Goal: Find specific page/section: Find specific page/section

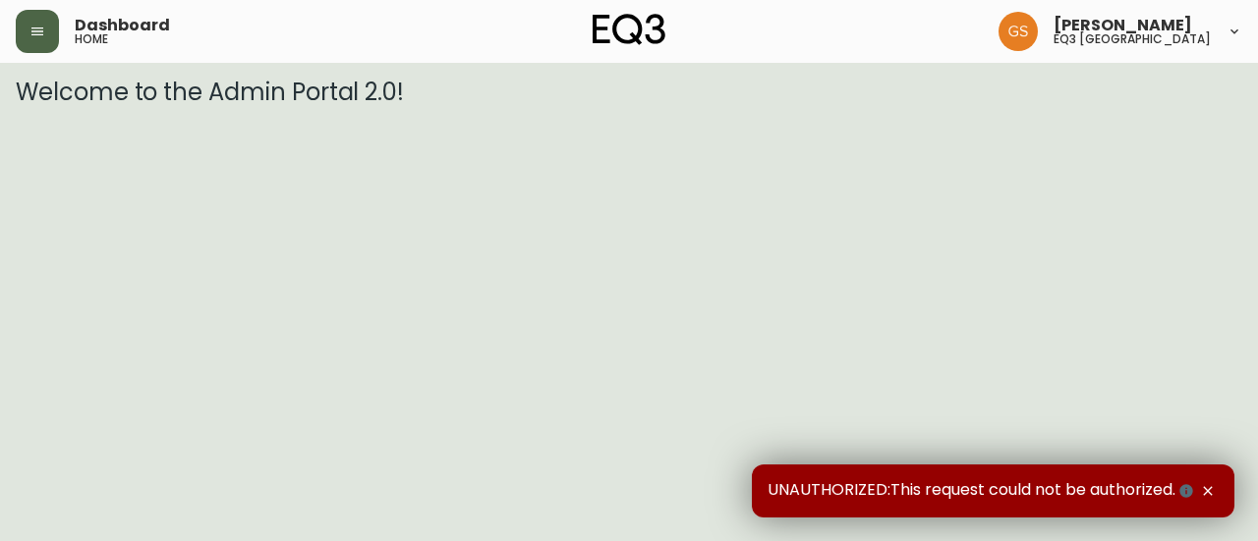
click at [41, 27] on icon "button" at bounding box center [37, 32] width 16 height 16
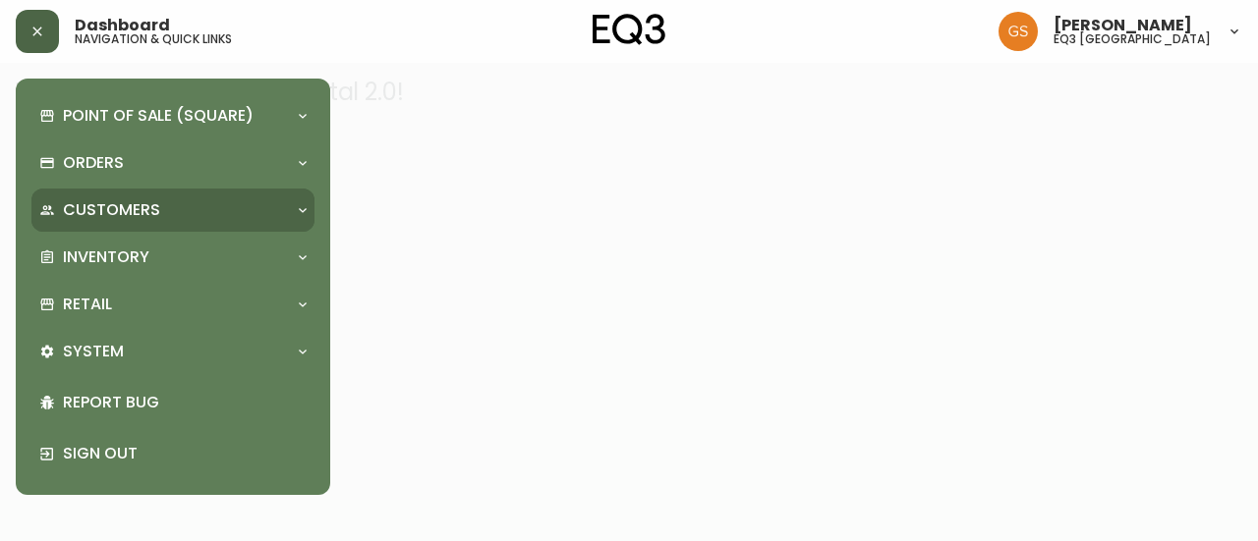
click at [225, 215] on div "Customers" at bounding box center [163, 210] width 248 height 22
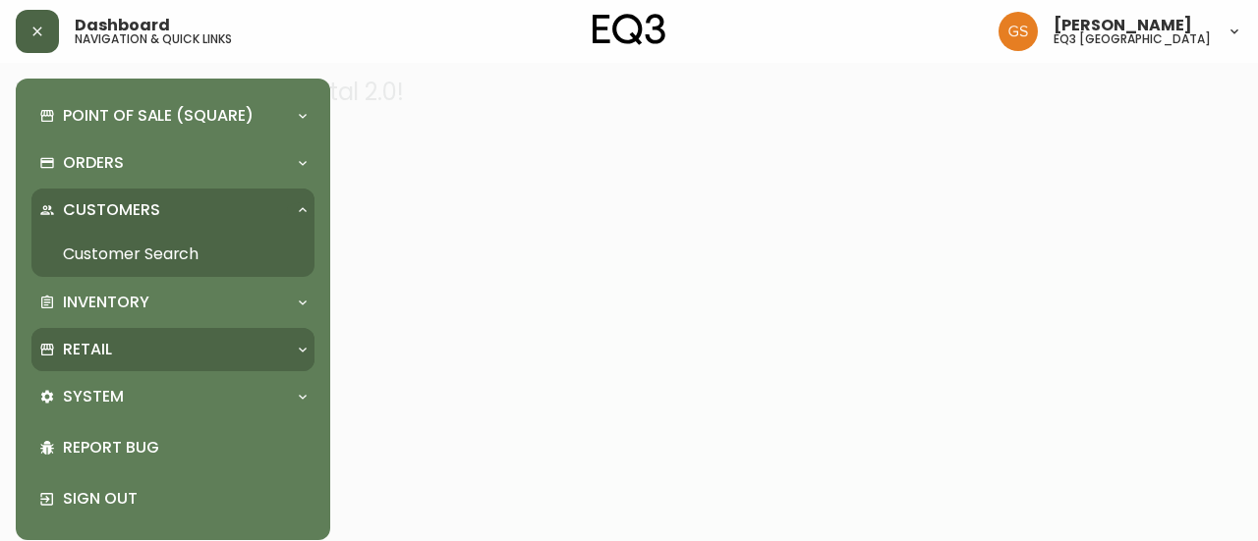
click at [135, 337] on div "Retail" at bounding box center [172, 349] width 283 height 43
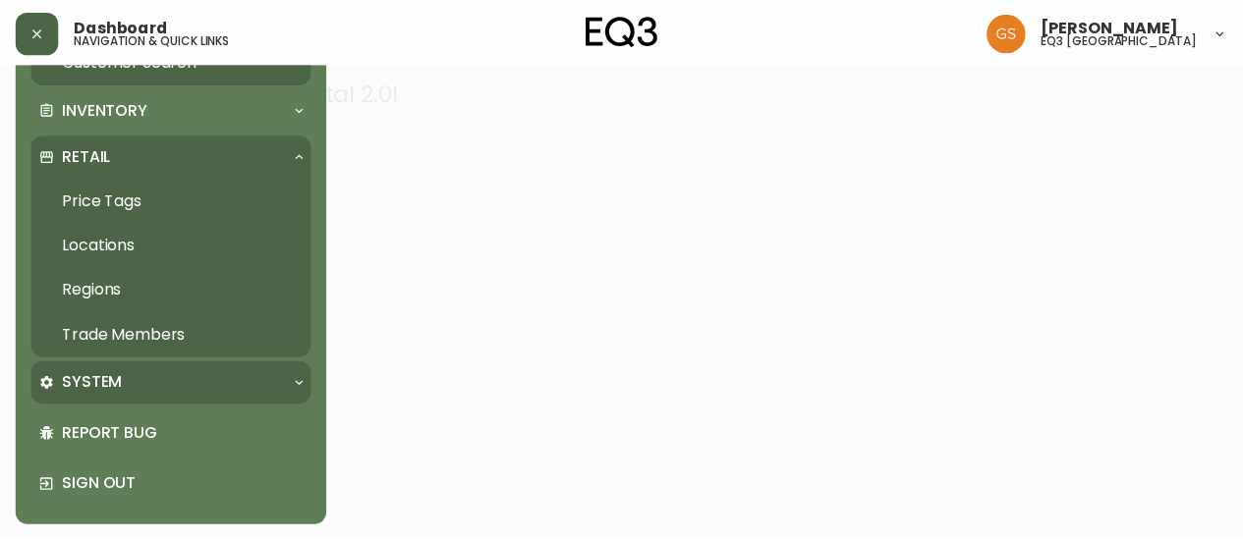
scroll to position [195, 0]
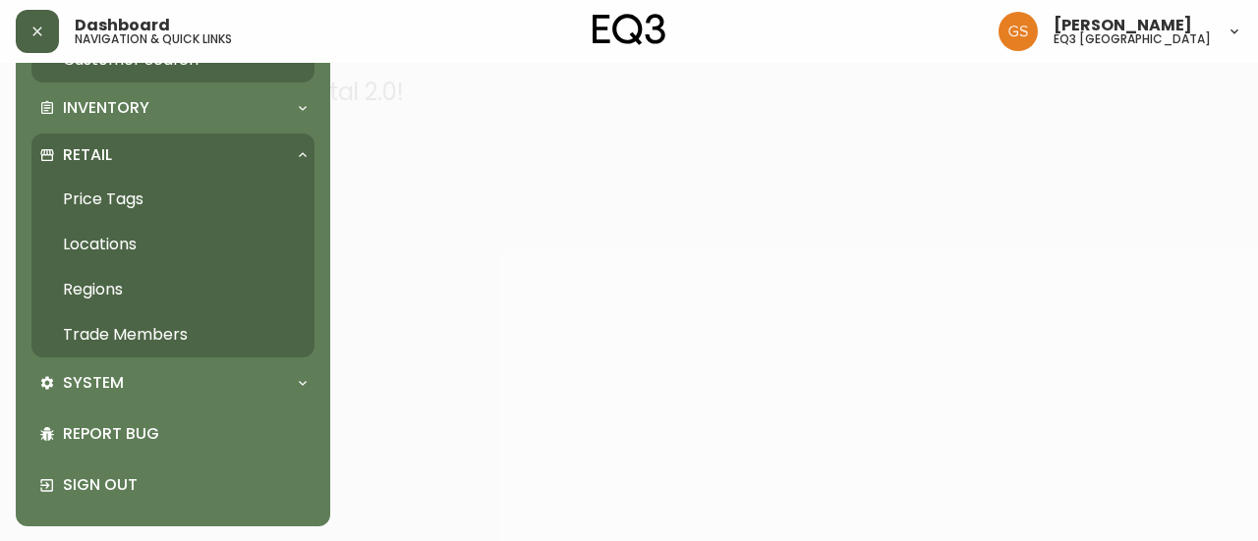
click at [180, 331] on link "Trade Members" at bounding box center [172, 334] width 283 height 45
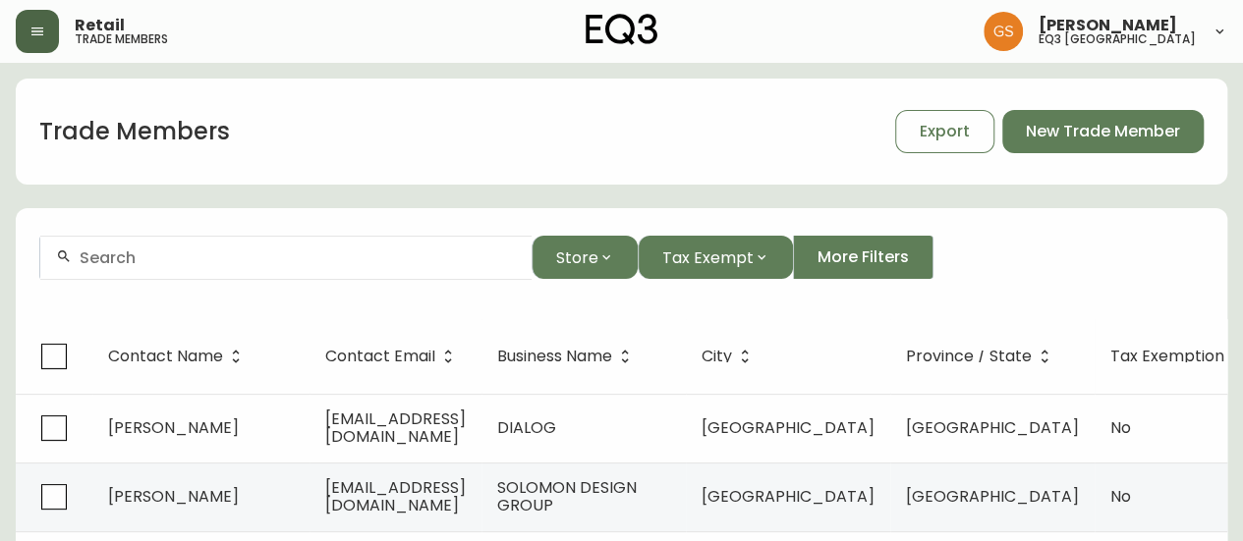
click at [369, 268] on div at bounding box center [285, 258] width 491 height 44
click at [303, 252] on input "text" at bounding box center [298, 258] width 436 height 19
click at [595, 277] on button "Store" at bounding box center [585, 257] width 106 height 43
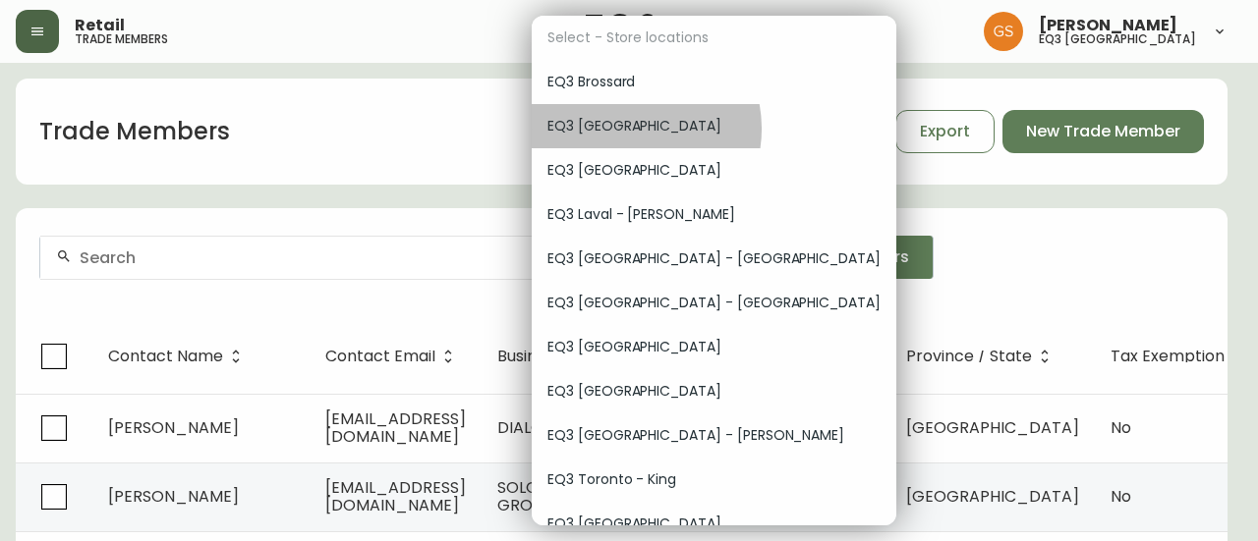
click at [629, 129] on span "EQ3 [GEOGRAPHIC_DATA]" at bounding box center [713, 126] width 333 height 21
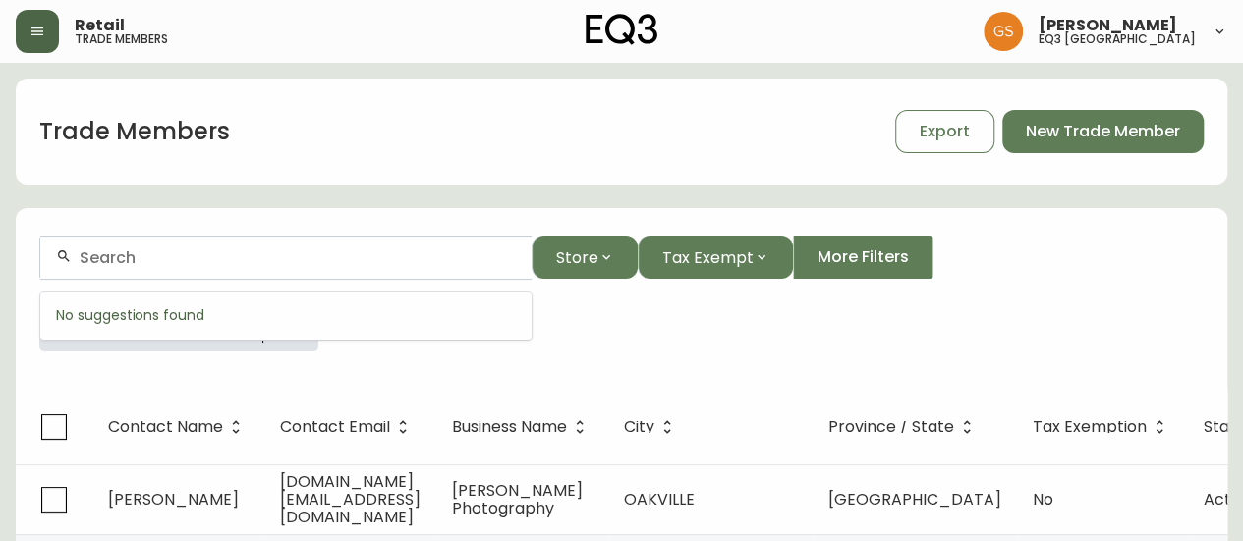
click at [258, 258] on input "text" at bounding box center [298, 258] width 436 height 19
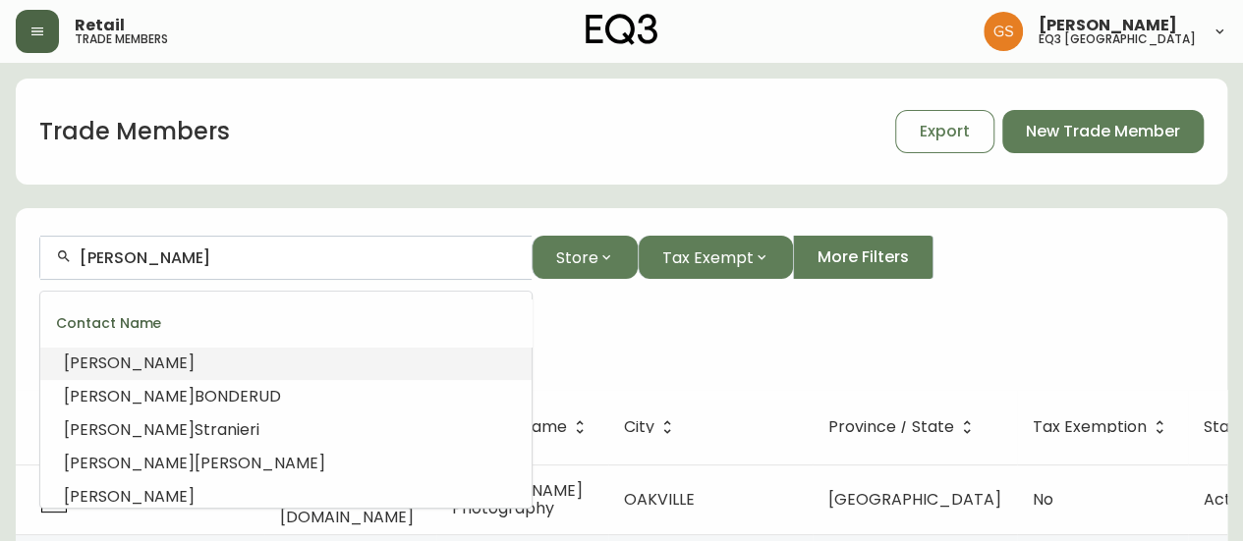
click at [341, 182] on div "Trade Members Export New Trade Member" at bounding box center [622, 132] width 1212 height 106
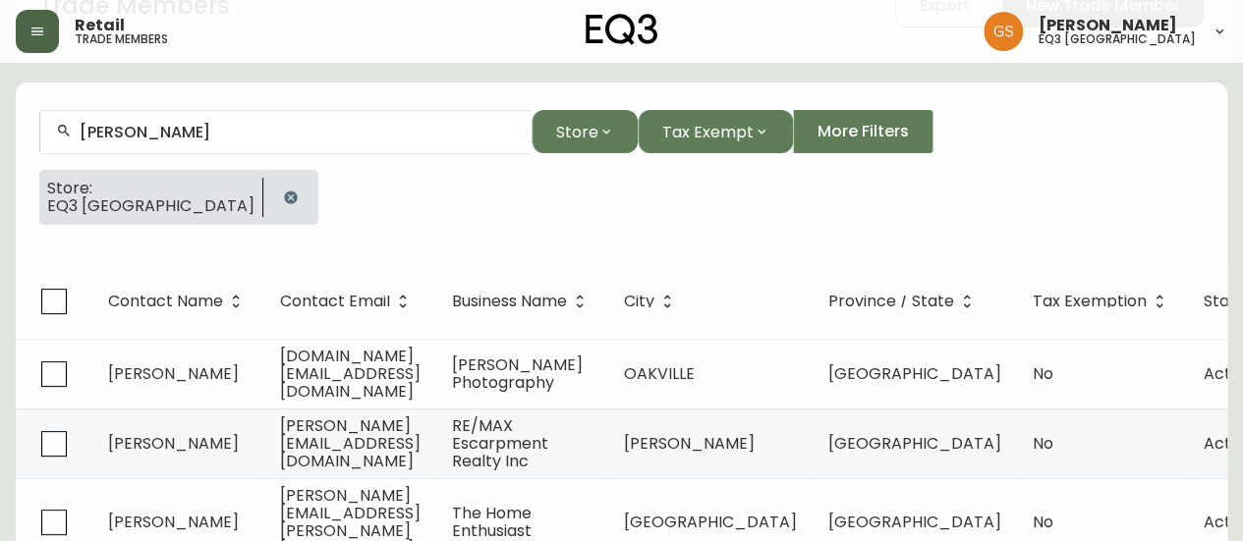
scroll to position [98, 0]
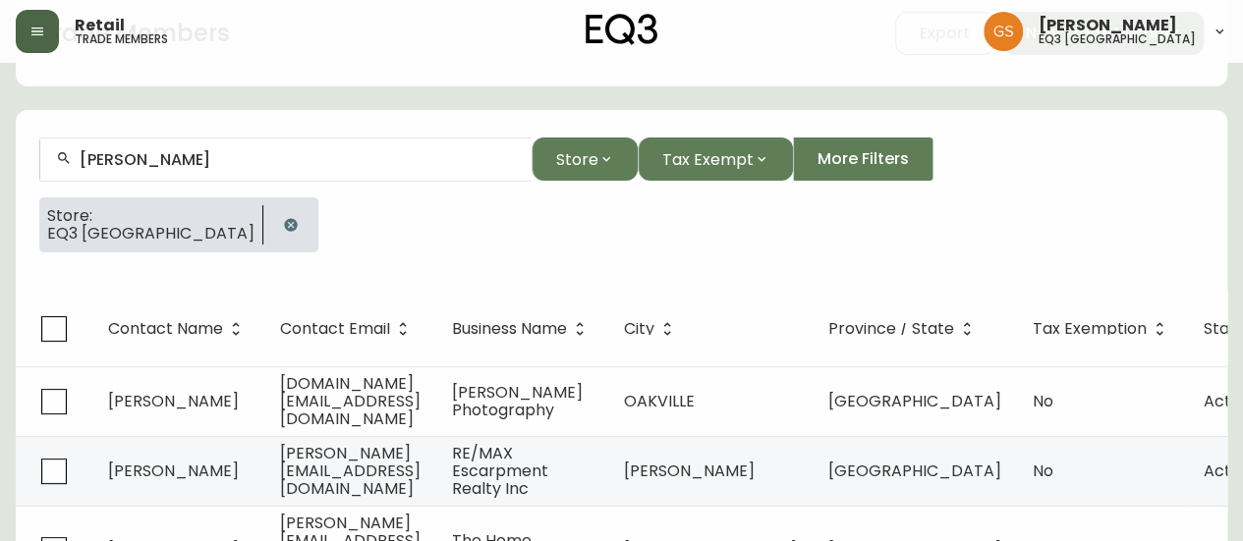
click at [178, 156] on input "[PERSON_NAME]" at bounding box center [298, 159] width 436 height 19
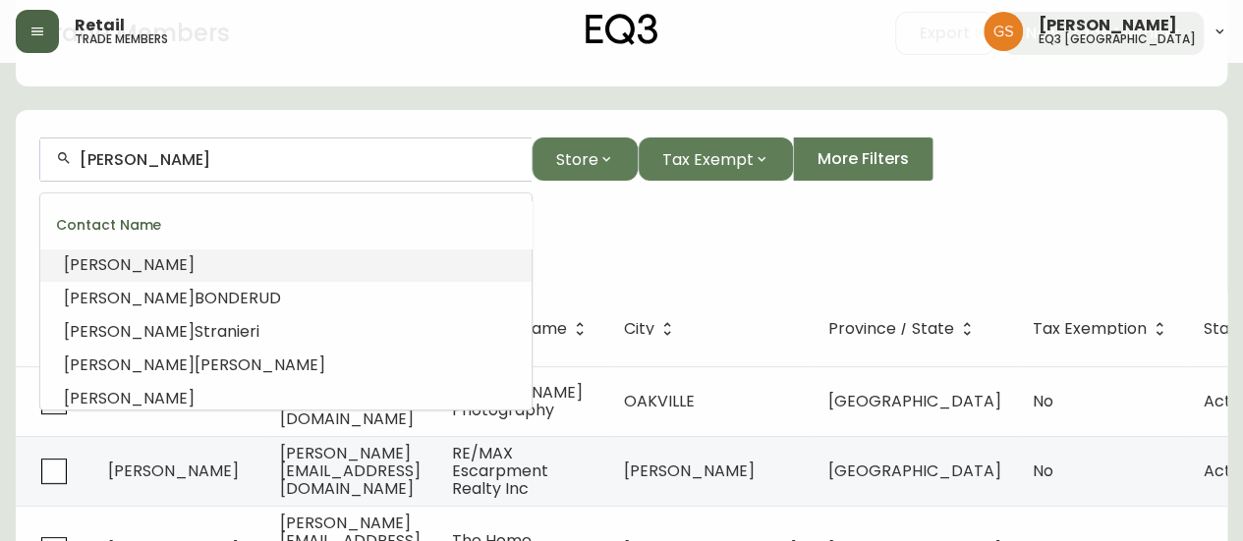
click at [220, 158] on input "[PERSON_NAME]" at bounding box center [298, 159] width 436 height 19
type input "[PERSON_NAME]"
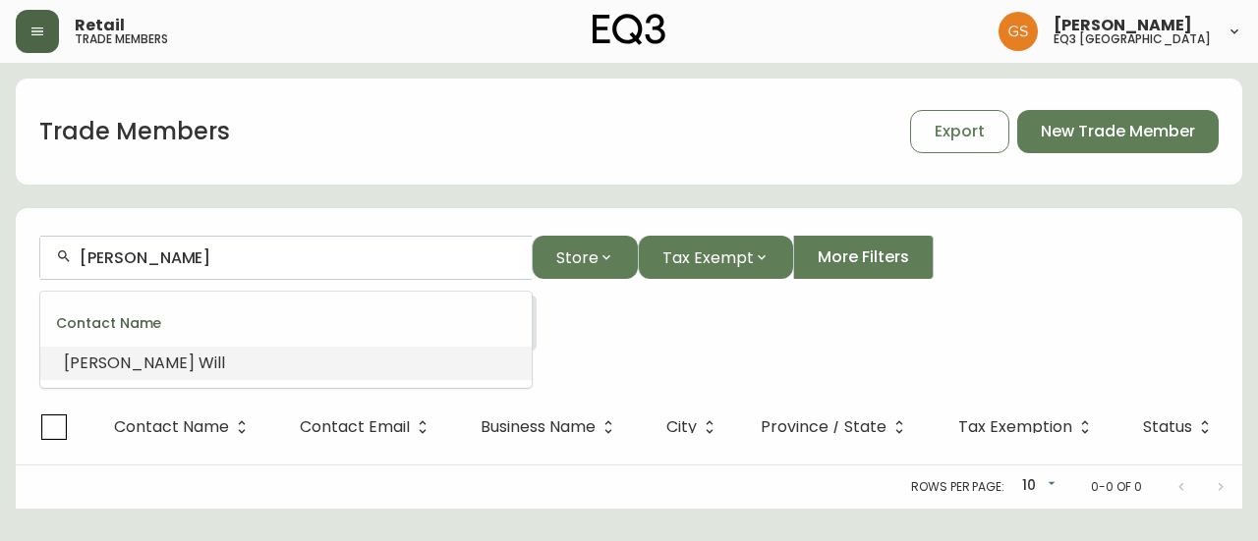
drag, startPoint x: 209, startPoint y: 262, endPoint x: 35, endPoint y: 245, distance: 174.8
click at [38, 256] on form "[PERSON_NAME] Will Store Tax Exempt More Filters Store: EQ3 [GEOGRAPHIC_DATA] C…" at bounding box center [629, 301] width 1226 height 178
click at [573, 258] on span "Store" at bounding box center [577, 258] width 42 height 25
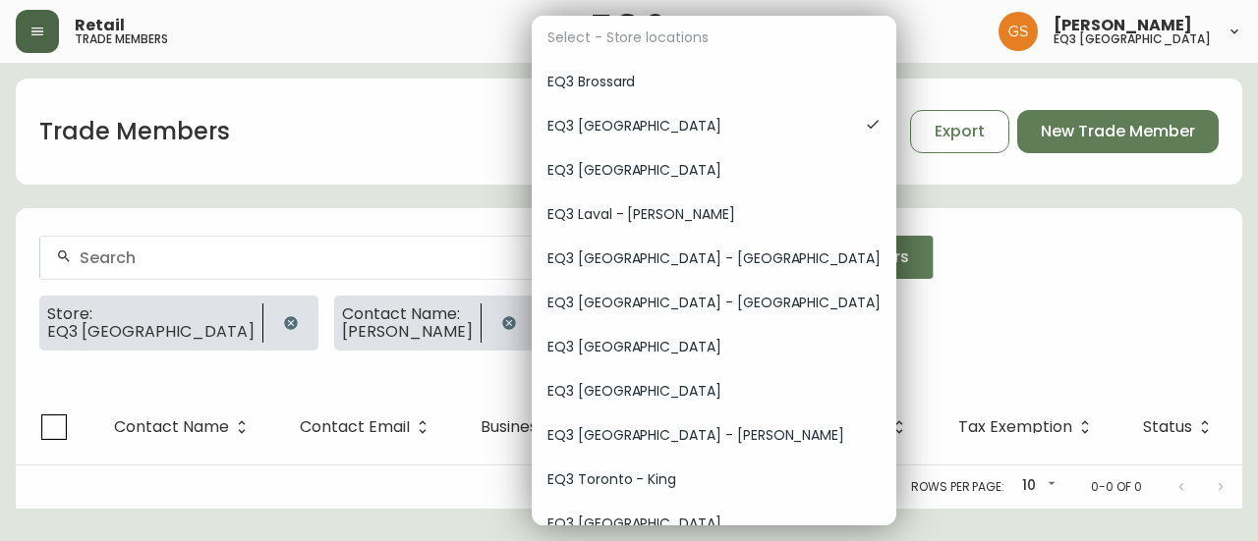
click at [394, 319] on div at bounding box center [629, 270] width 1258 height 541
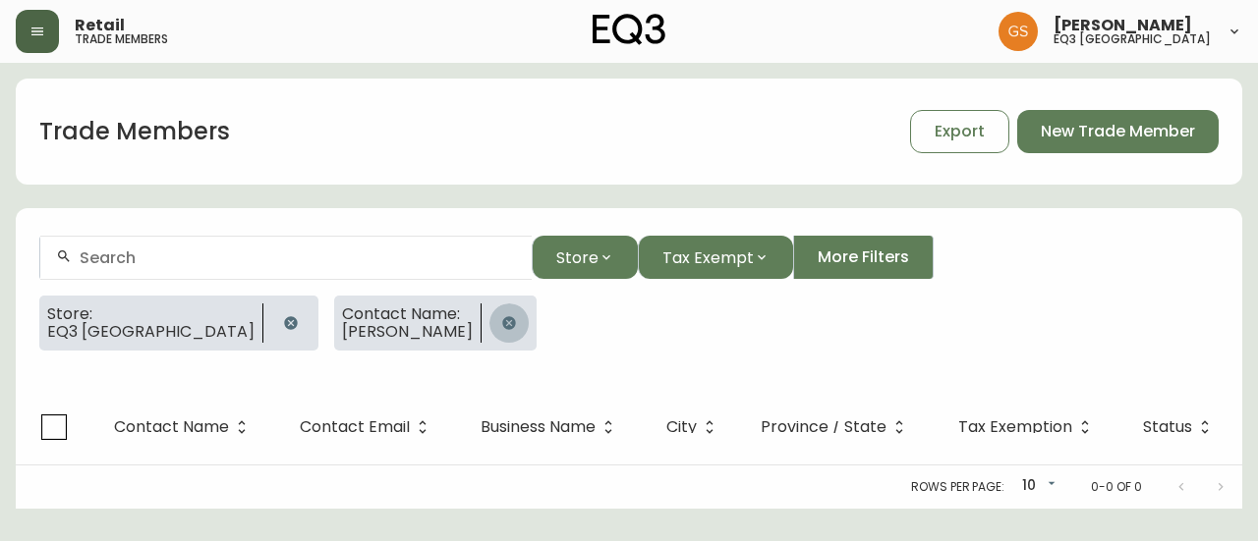
click at [502, 319] on icon "button" at bounding box center [508, 322] width 13 height 13
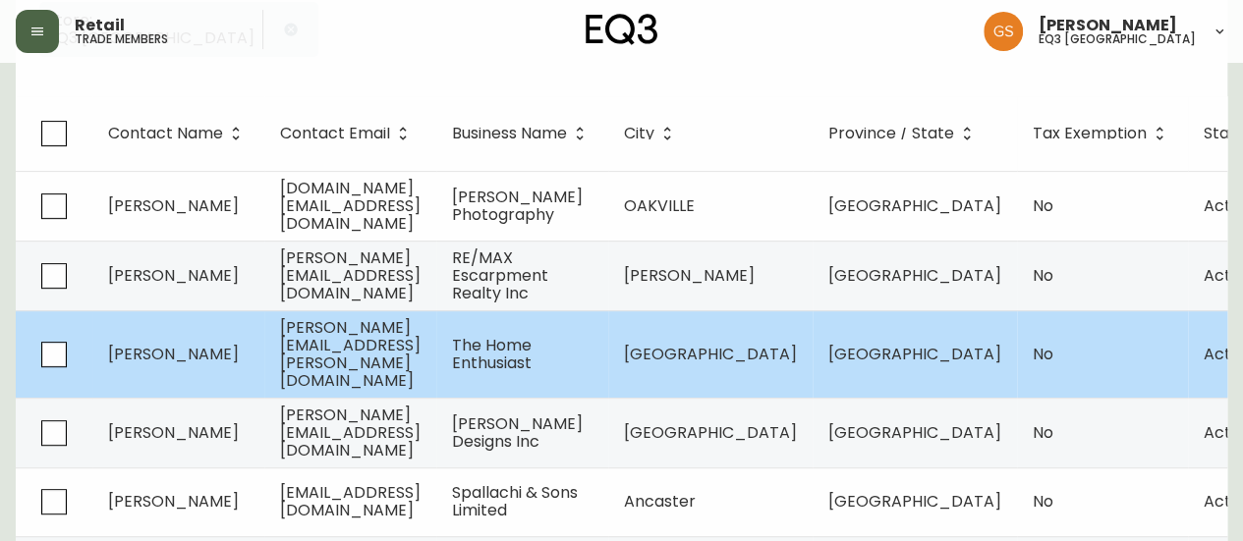
scroll to position [295, 0]
